Goal: Complete application form

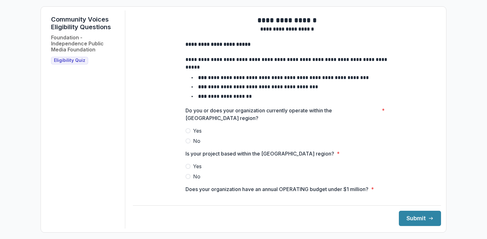
click at [189, 133] on span at bounding box center [188, 130] width 5 height 5
click at [188, 170] on label "Yes" at bounding box center [287, 166] width 203 height 8
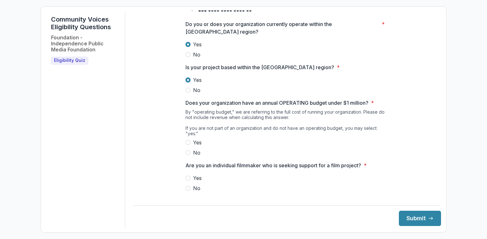
scroll to position [91, 0]
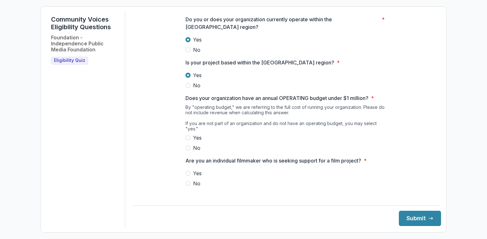
click at [190, 141] on label "Yes" at bounding box center [287, 138] width 203 height 8
click at [189, 185] on span at bounding box center [188, 183] width 5 height 5
click at [407, 216] on button "Submit" at bounding box center [420, 218] width 42 height 15
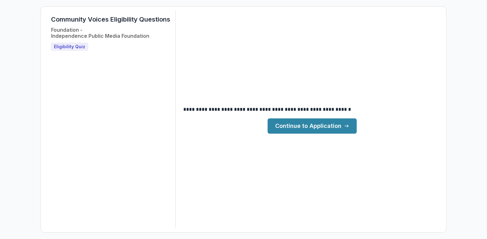
click at [308, 128] on link "Continue to Application" at bounding box center [312, 125] width 89 height 15
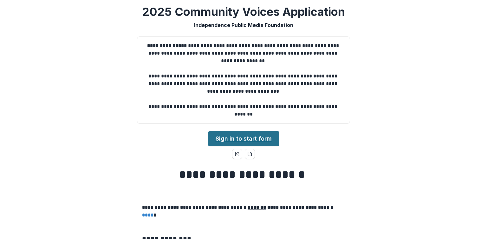
click at [254, 138] on link "Sign in to start form" at bounding box center [243, 138] width 71 height 15
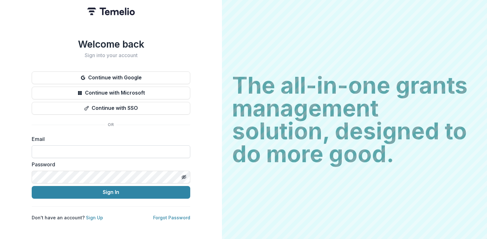
click at [89, 151] on input at bounding box center [111, 151] width 159 height 13
click at [125, 148] on input at bounding box center [111, 151] width 159 height 13
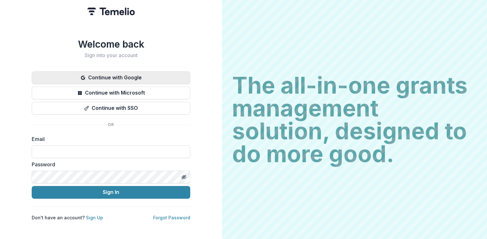
click at [115, 75] on button "Continue with Google" at bounding box center [111, 77] width 159 height 13
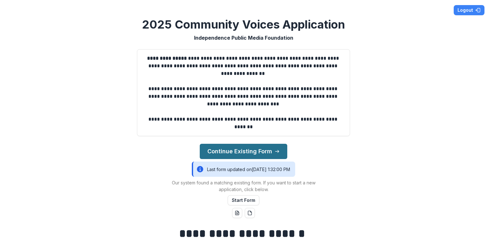
click at [235, 153] on button "Continue Existing Form" at bounding box center [244, 151] width 88 height 15
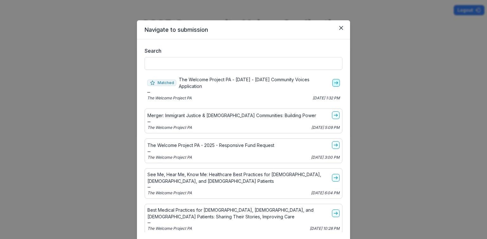
click at [334, 81] on icon "go-to" at bounding box center [336, 82] width 5 height 5
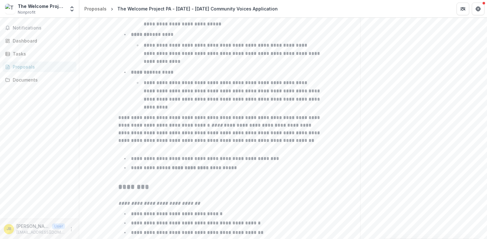
scroll to position [1018, 0]
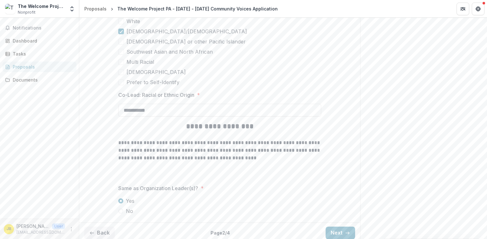
scroll to position [1728, 0]
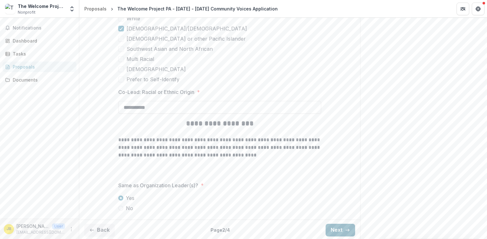
click at [339, 229] on button "Next" at bounding box center [341, 230] width 30 height 13
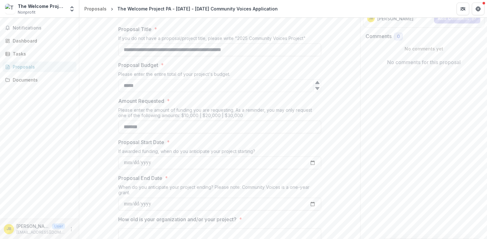
scroll to position [117, 0]
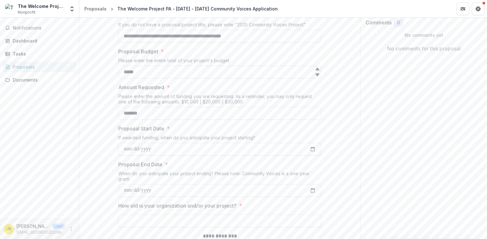
click at [125, 72] on input "*****" at bounding box center [219, 72] width 203 height 13
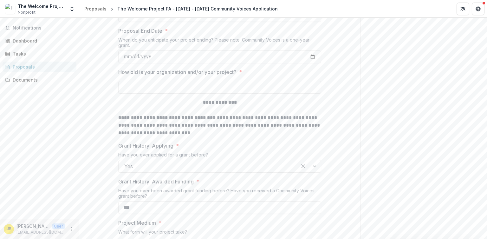
scroll to position [255, 0]
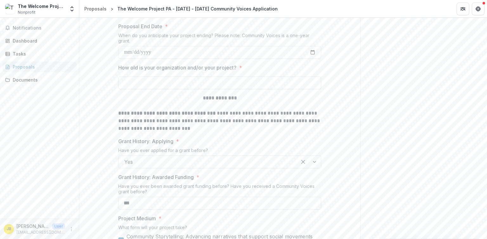
click at [197, 79] on input "How old is your organization and/or your project? *" at bounding box center [219, 82] width 203 height 13
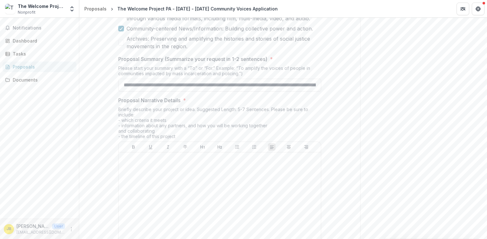
scroll to position [550, 0]
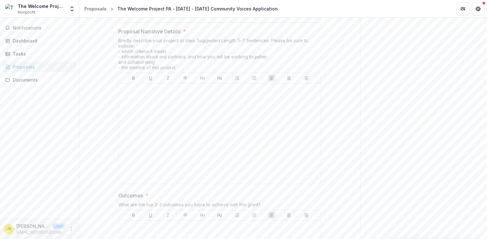
type input "**********"
click at [170, 90] on p at bounding box center [219, 89] width 197 height 7
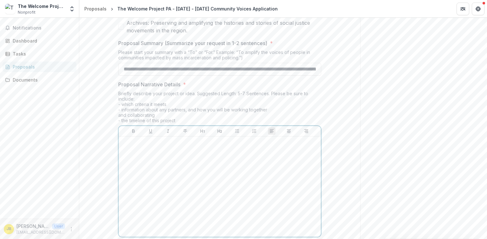
scroll to position [471, 0]
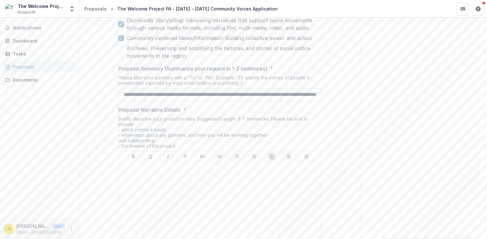
click at [197, 95] on input "**********" at bounding box center [219, 94] width 203 height 13
click at [194, 173] on div at bounding box center [219, 211] width 197 height 95
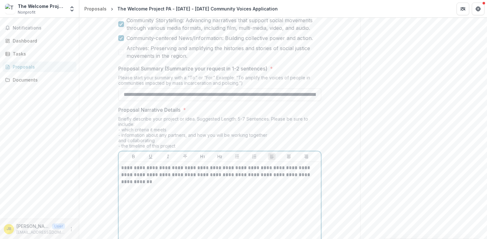
click at [122, 169] on p "**********" at bounding box center [219, 174] width 197 height 21
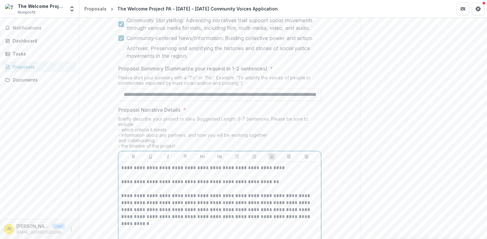
click at [289, 201] on p "**********" at bounding box center [219, 206] width 197 height 28
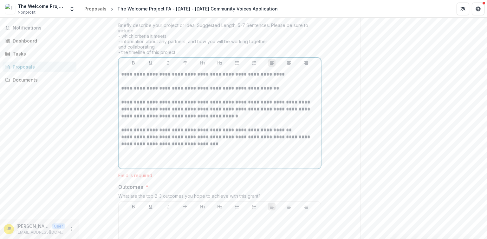
scroll to position [569, 0]
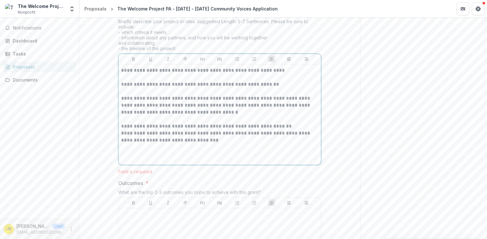
click at [131, 150] on div "**********" at bounding box center [219, 114] width 197 height 95
click at [143, 157] on div "**********" at bounding box center [219, 114] width 197 height 95
drag, startPoint x: 263, startPoint y: 139, endPoint x: 260, endPoint y: 138, distance: 3.6
click at [262, 140] on p "**********" at bounding box center [219, 137] width 197 height 14
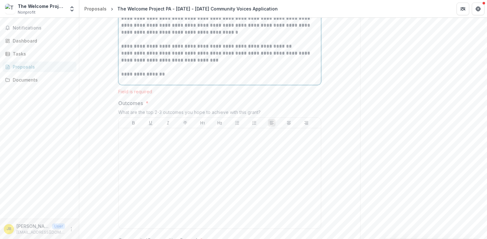
scroll to position [660, 0]
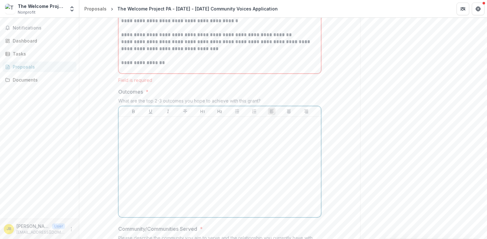
click at [161, 132] on div at bounding box center [219, 166] width 197 height 95
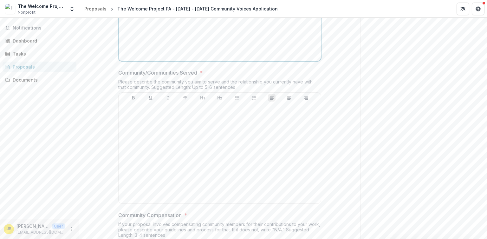
scroll to position [812, 0]
click at [168, 109] on div at bounding box center [219, 150] width 197 height 95
click at [168, 114] on div at bounding box center [219, 150] width 197 height 95
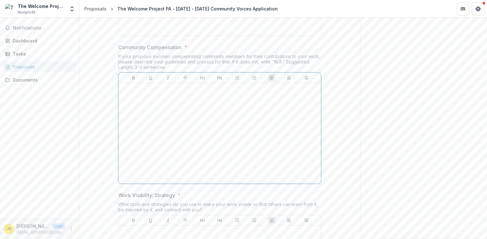
click at [154, 90] on div at bounding box center [219, 133] width 197 height 95
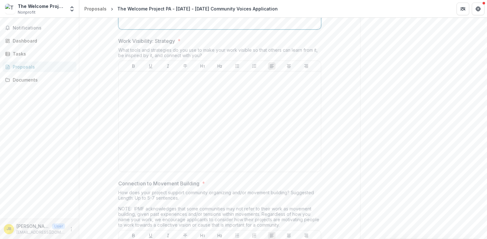
scroll to position [1150, 0]
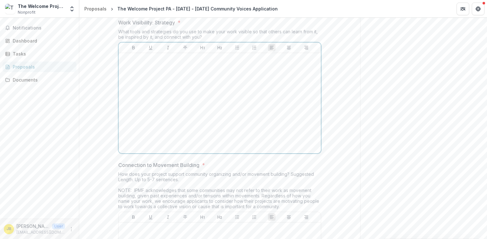
click at [168, 64] on div at bounding box center [219, 103] width 197 height 95
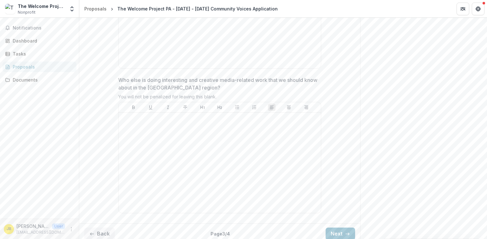
scroll to position [0, 0]
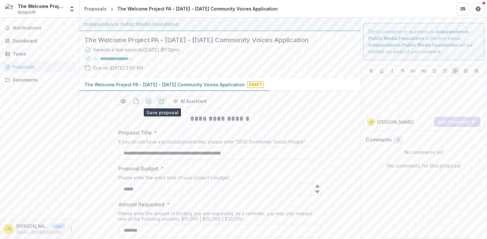
click at [161, 102] on icon "download-proposal" at bounding box center [161, 101] width 6 height 6
click at [150, 102] on icon "download-proposal" at bounding box center [149, 101] width 6 height 6
